Goal: Download file/media

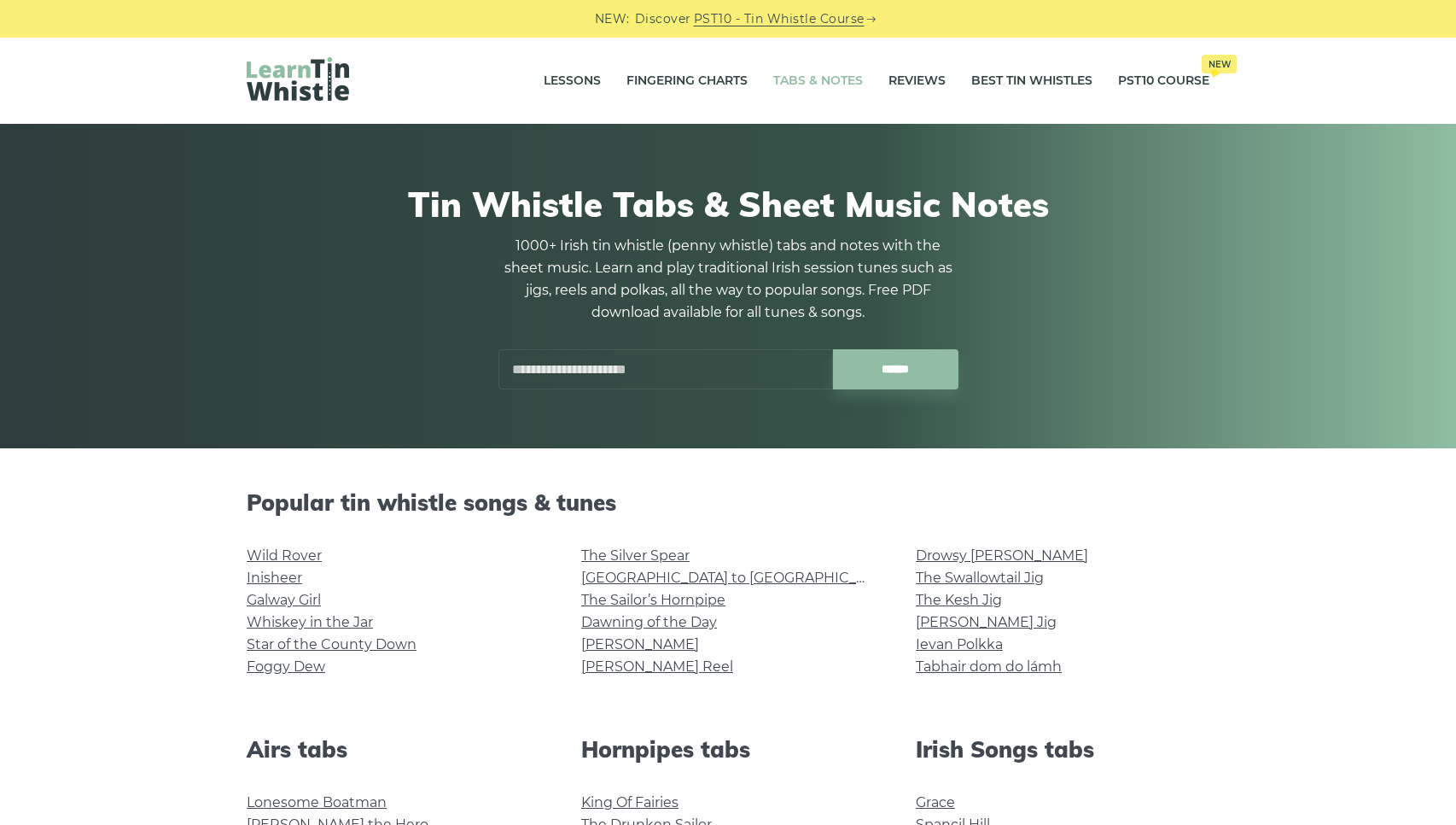
click at [545, 373] on input "text" at bounding box center [665, 369] width 335 height 41
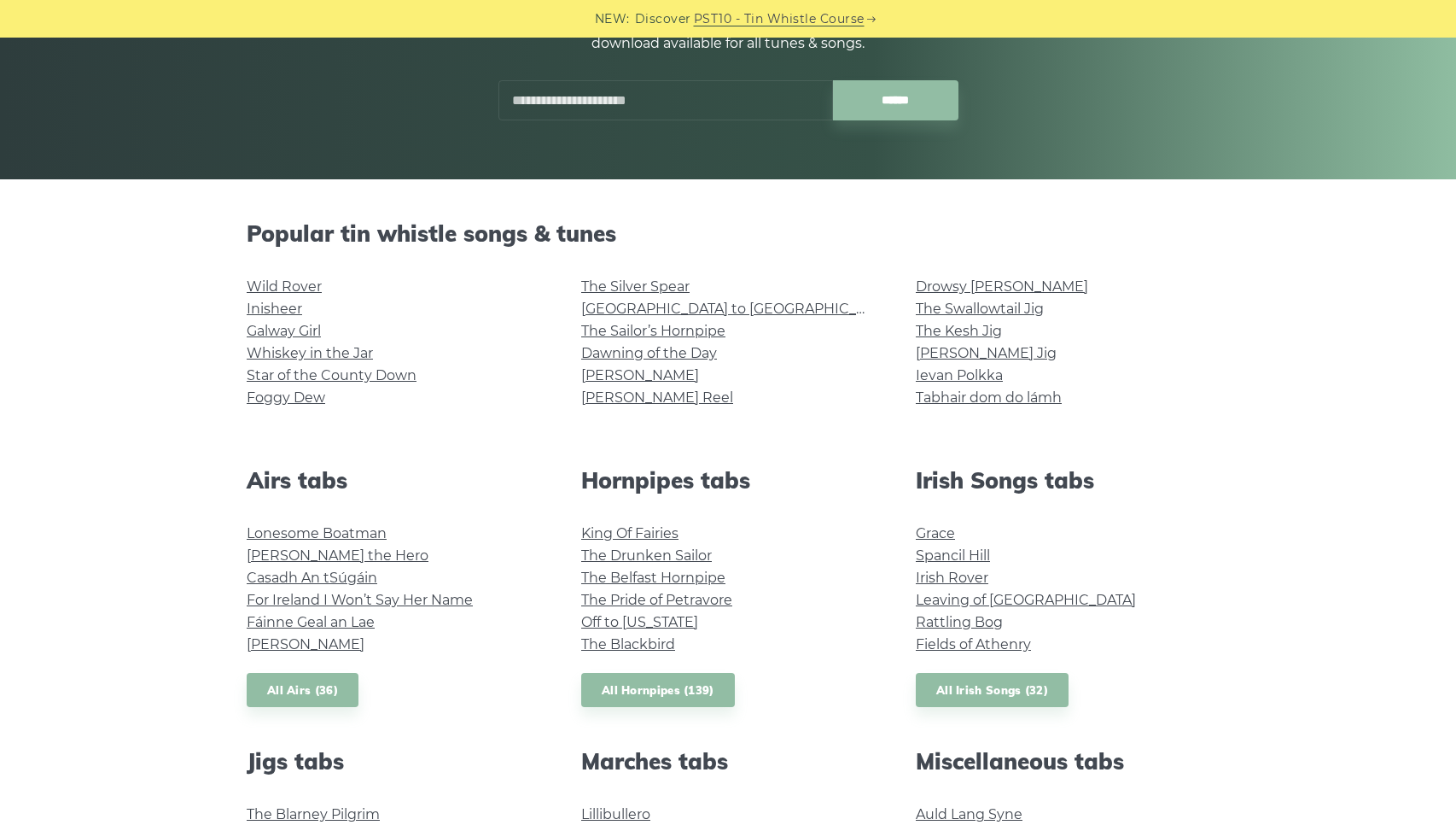
scroll to position [272, 0]
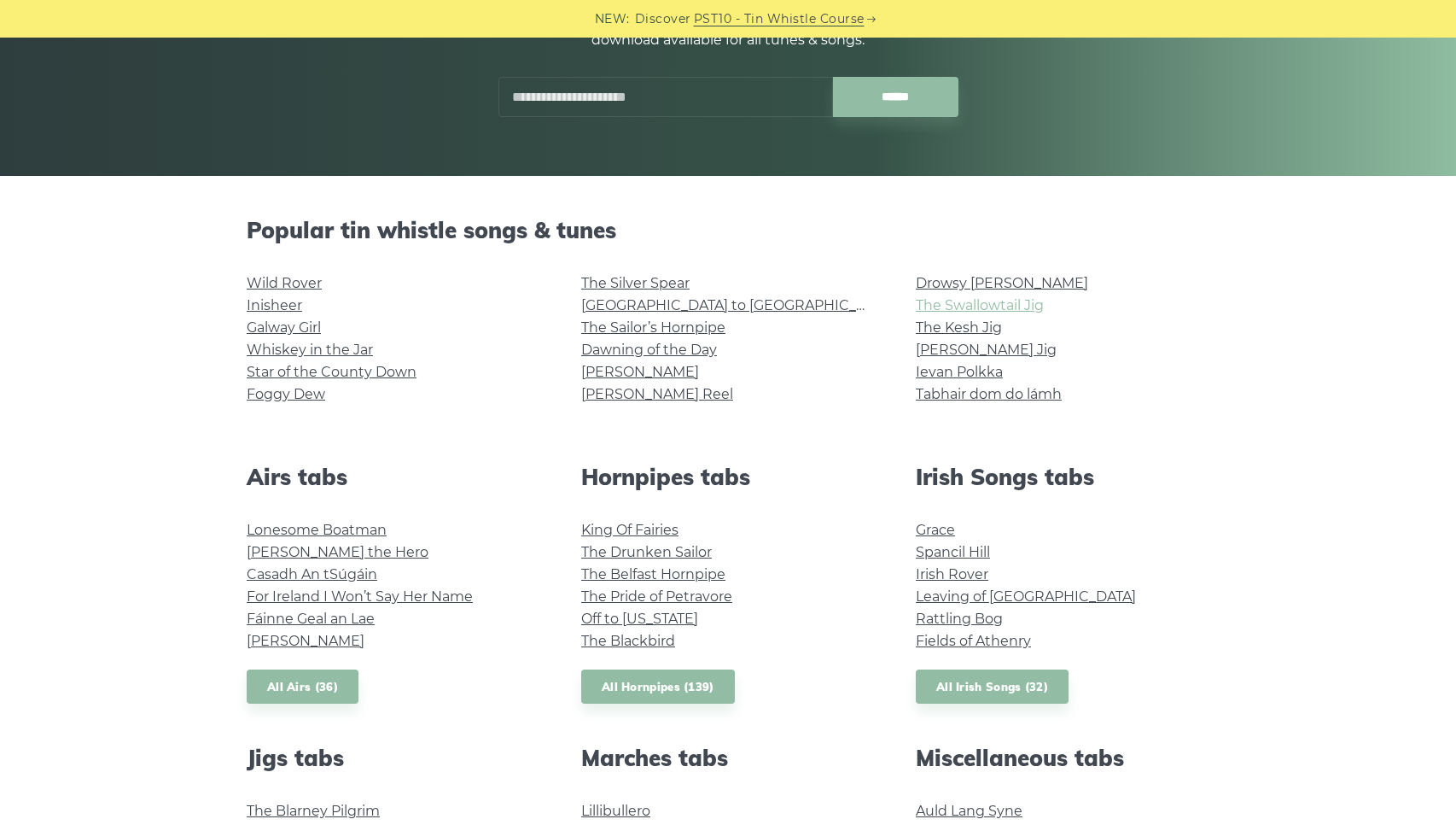
click at [963, 305] on link "The Swallowtail Jig" at bounding box center [980, 305] width 128 height 16
click at [961, 328] on link "The Kesh Jig" at bounding box center [958, 327] width 86 height 16
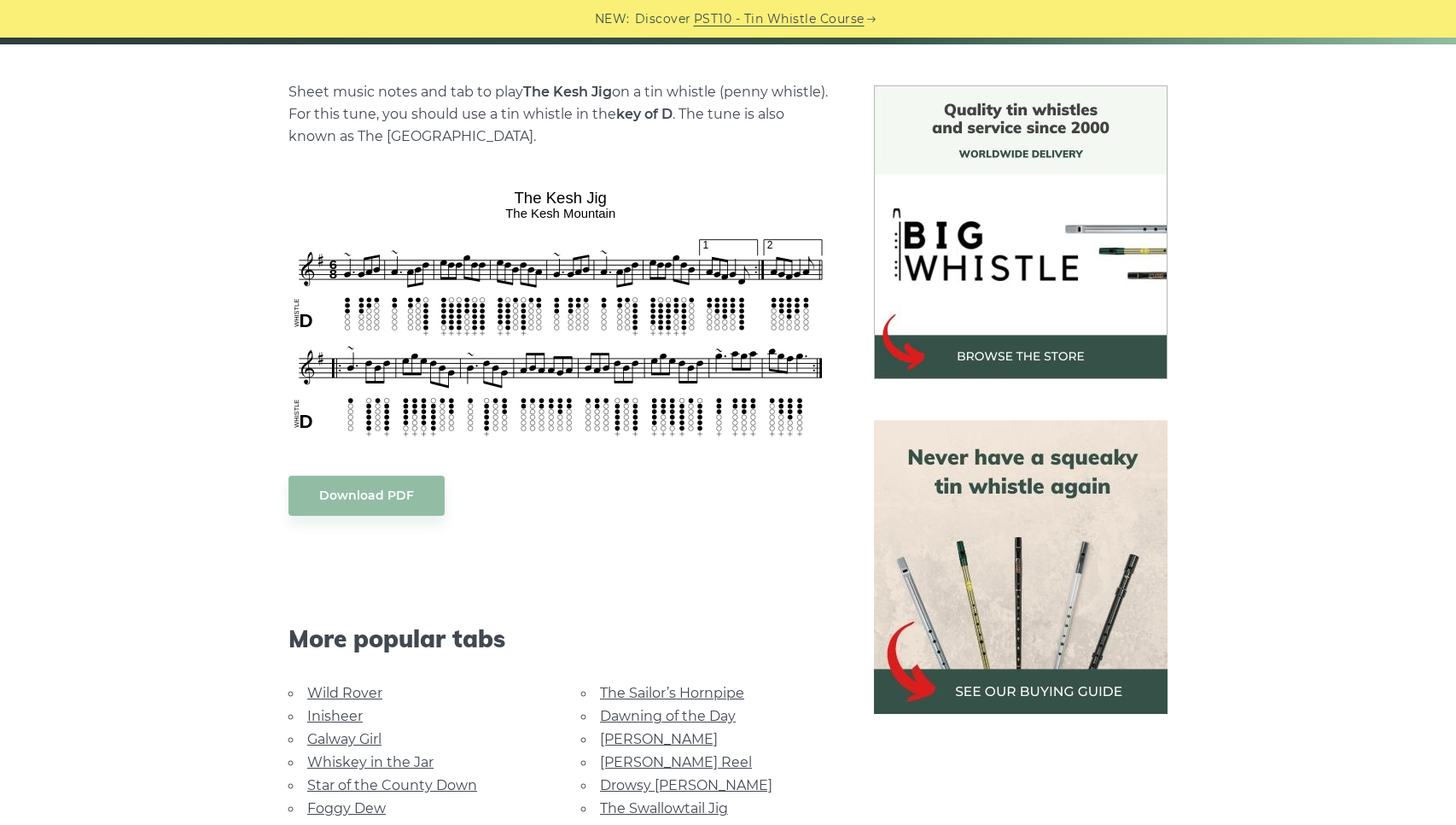
scroll to position [404, 0]
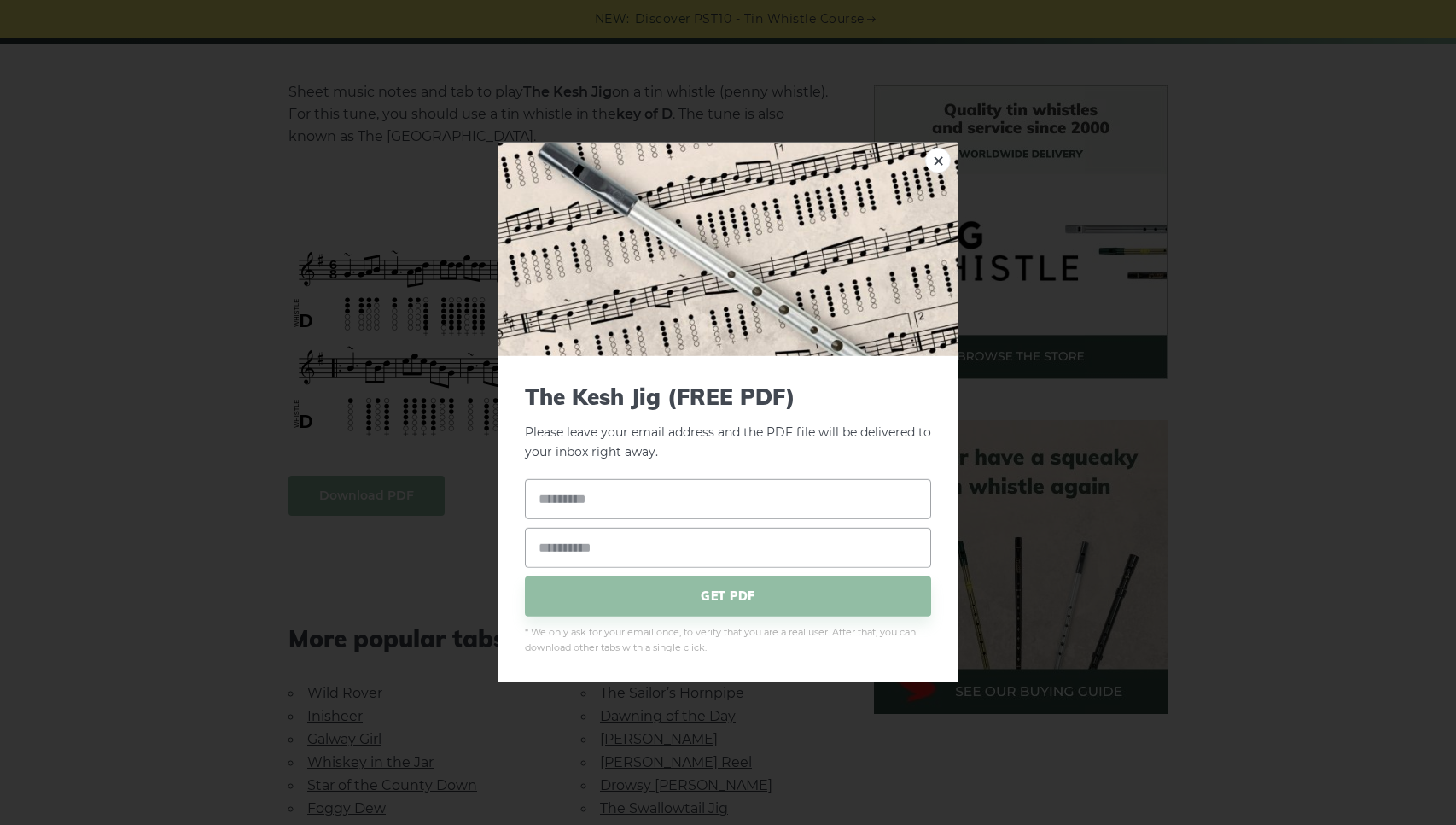
click at [373, 495] on body "NEW: Discover PST10 - Tin Whistle Course Lessons Fingering Charts Tabs & Notes …" at bounding box center [728, 836] width 1456 height 2481
type input "*"
click at [560, 500] on input "text" at bounding box center [728, 498] width 406 height 41
type input "**"
type input "**********"
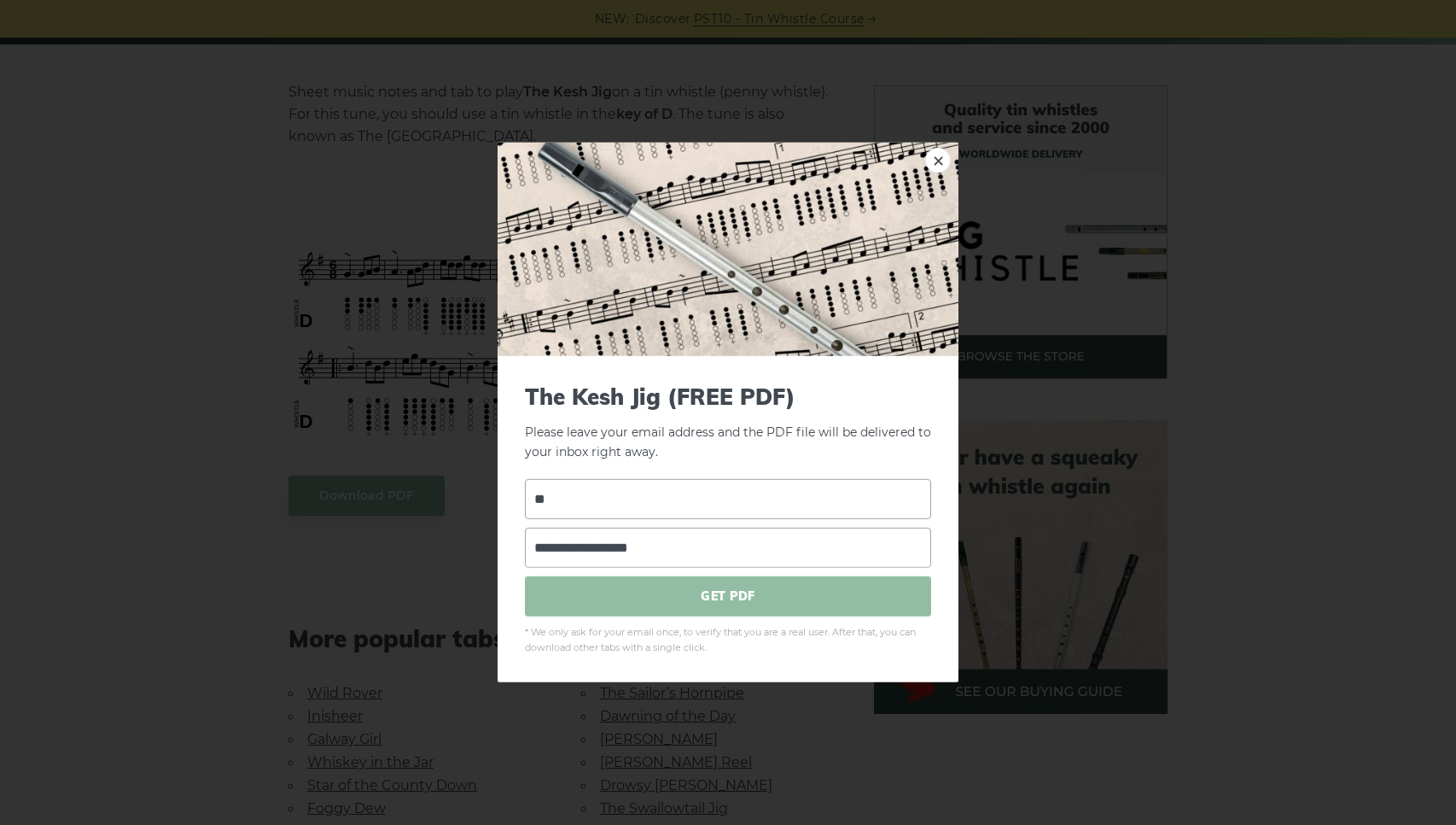
click at [698, 585] on span "GET PDF" at bounding box center [728, 595] width 406 height 41
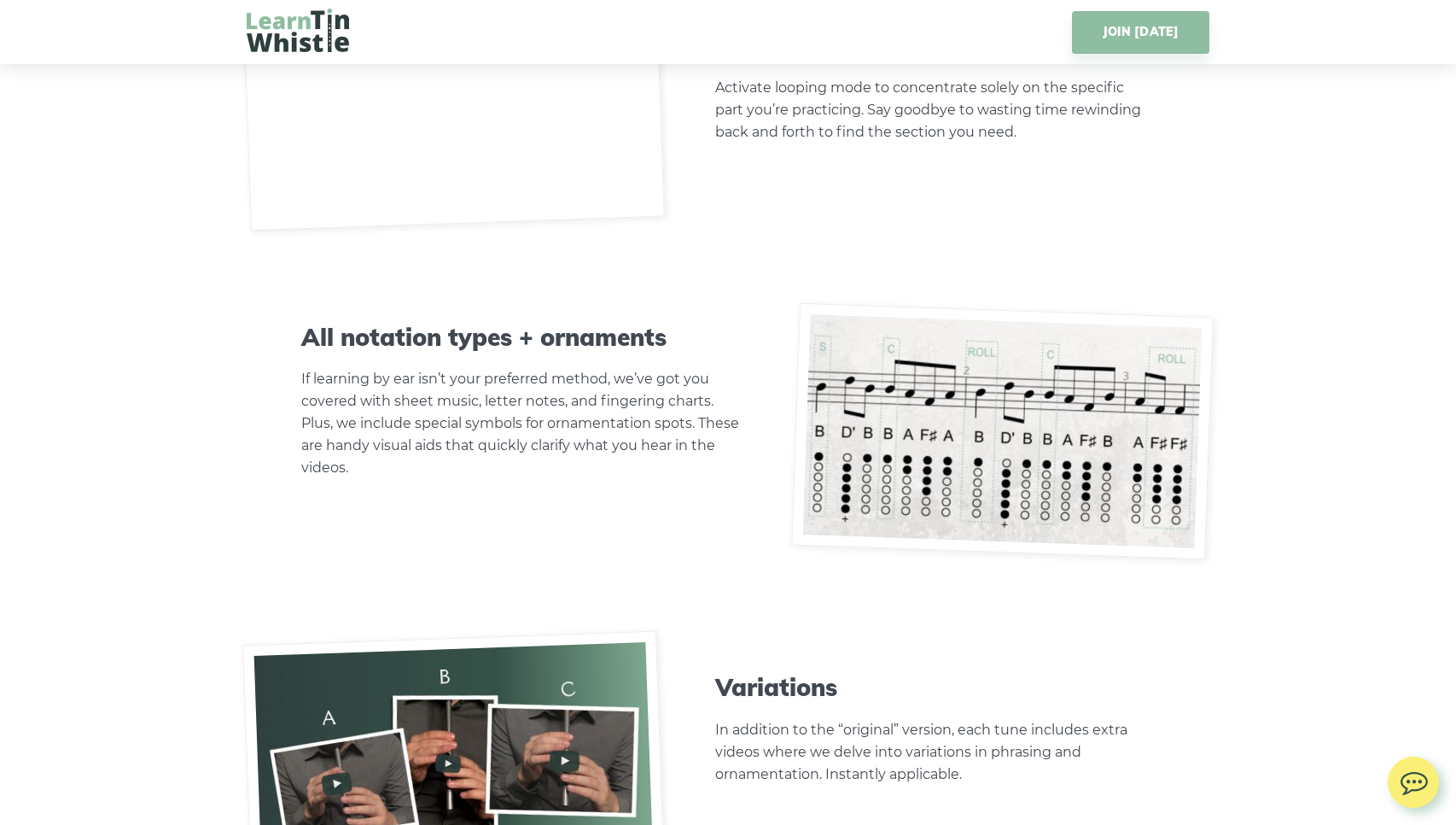
scroll to position [5676, 0]
